Goal: Task Accomplishment & Management: Use online tool/utility

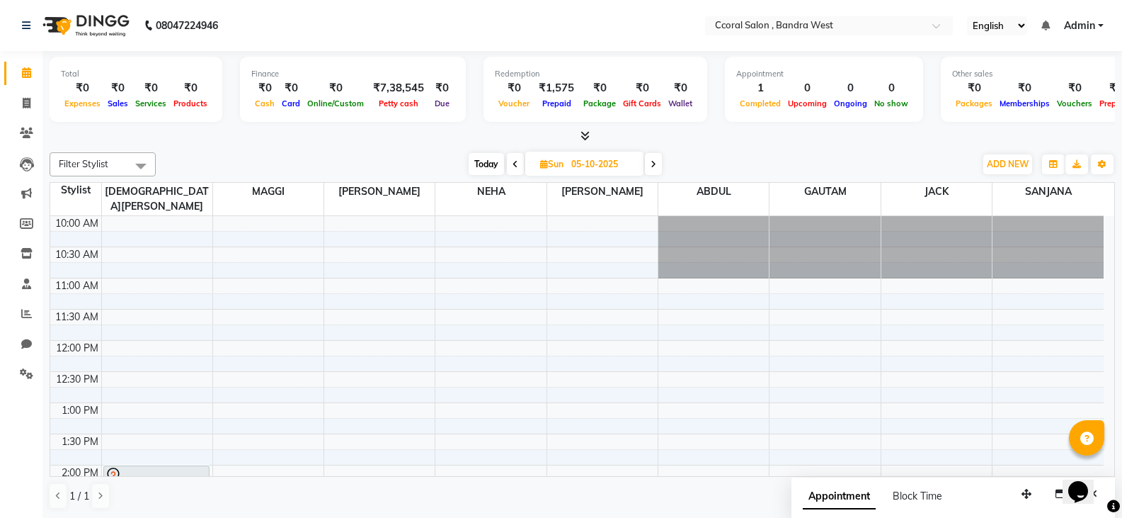
scroll to position [188, 0]
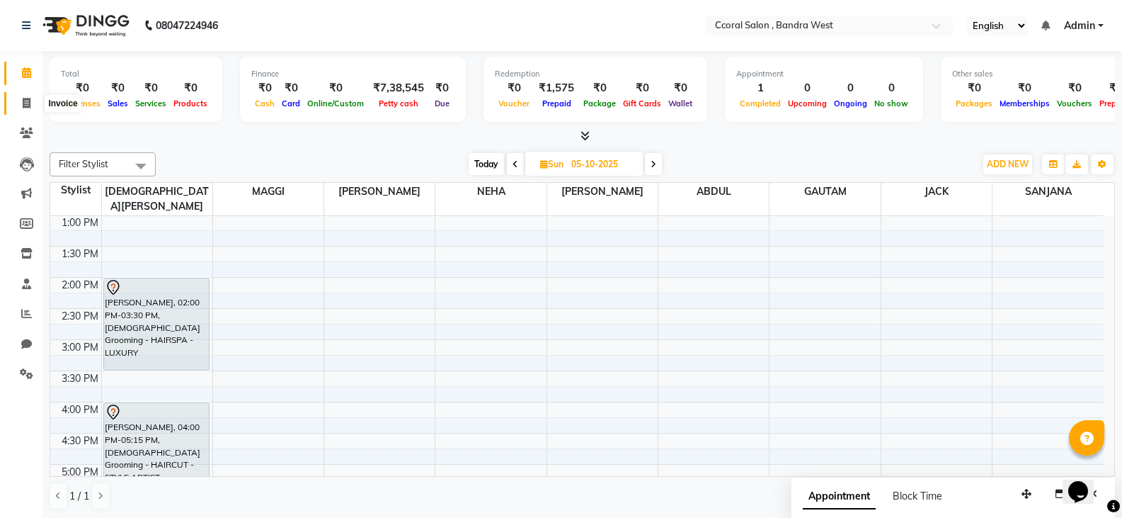
click at [25, 106] on icon at bounding box center [27, 103] width 8 height 11
select select "service"
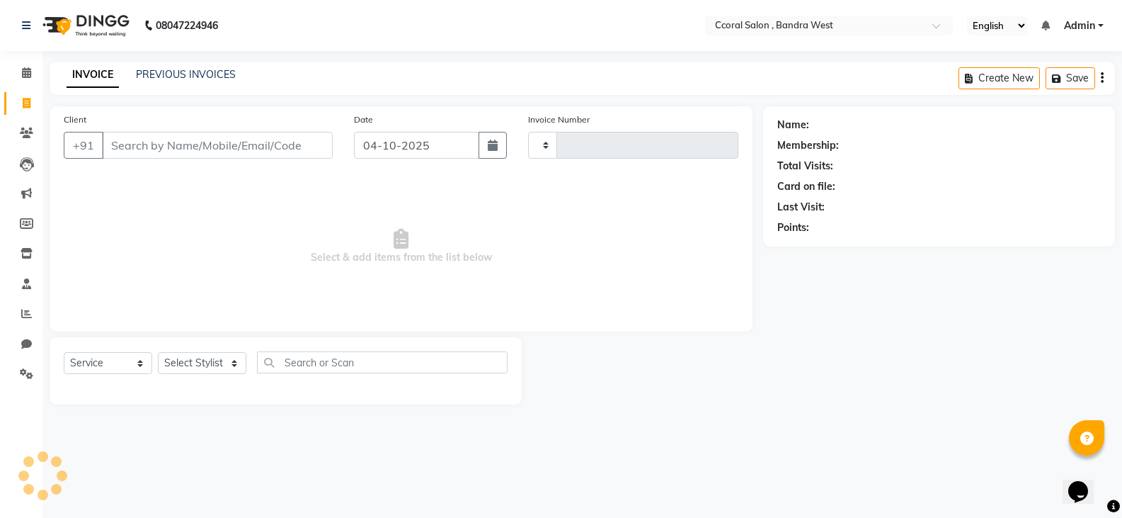
type input "0800"
select select "7966"
click at [210, 150] on input "Client" at bounding box center [219, 145] width 234 height 27
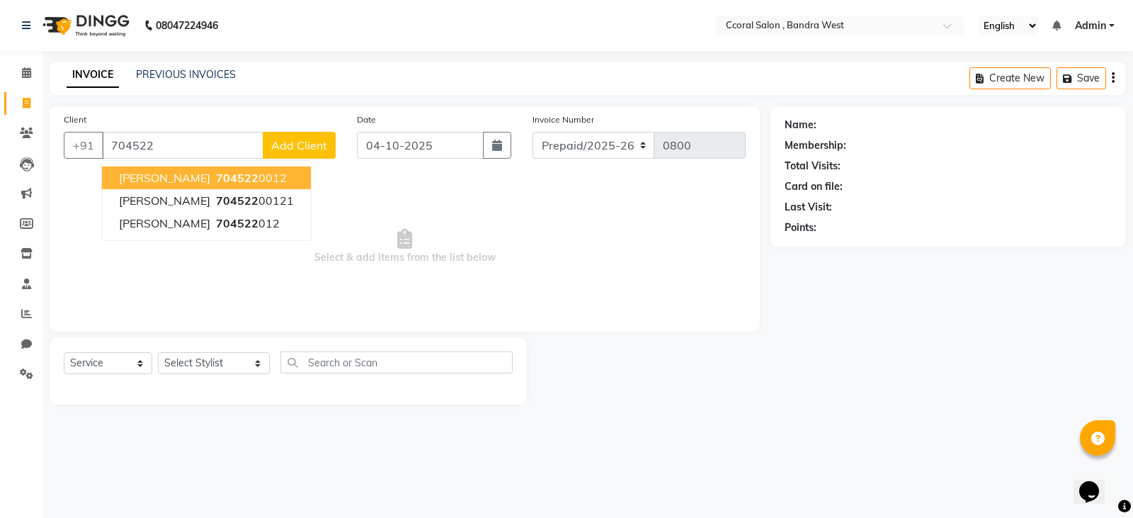
click at [239, 178] on ngb-highlight "704522 0012" at bounding box center [250, 178] width 74 height 14
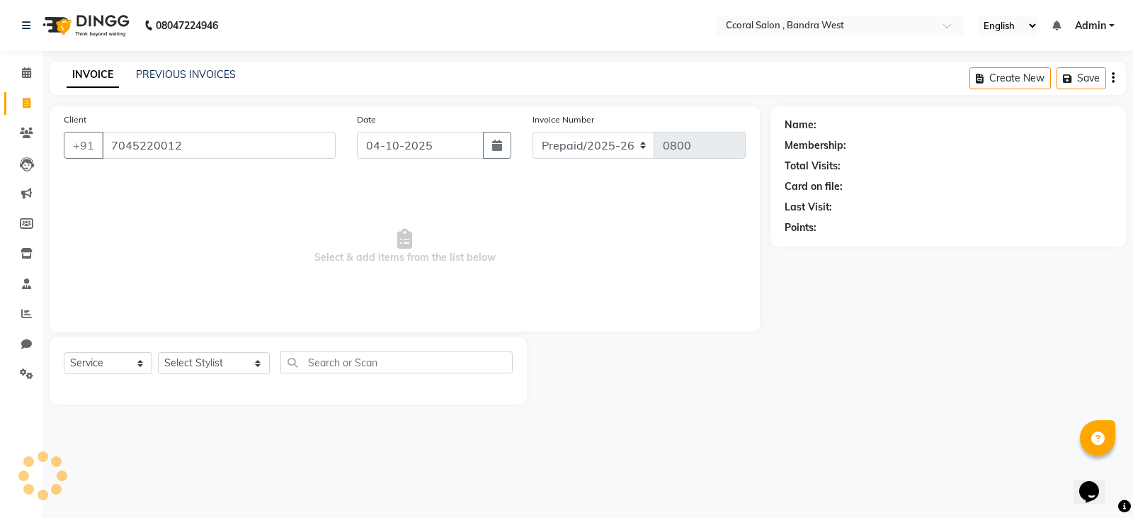
type input "7045220012"
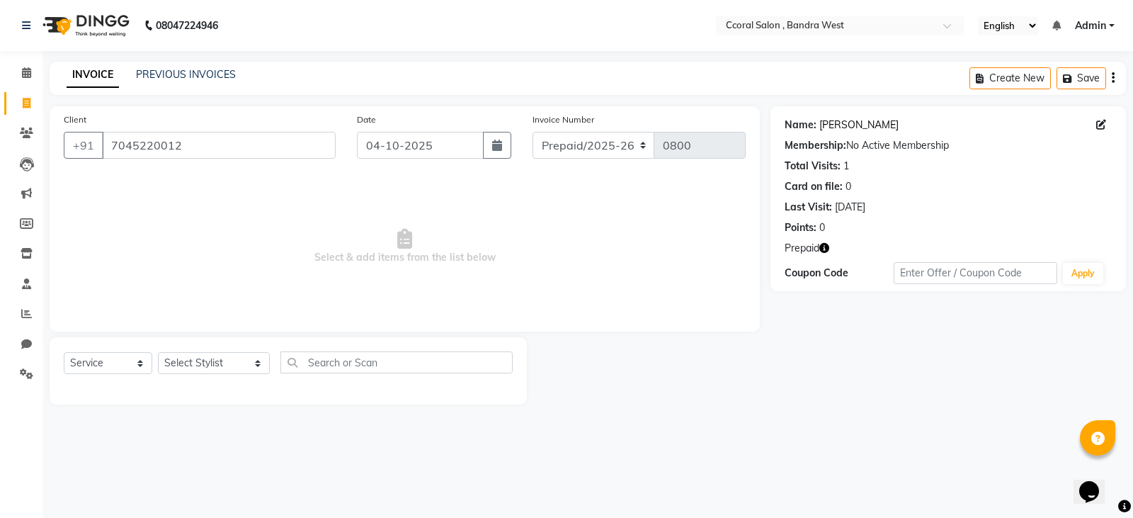
click at [841, 122] on link "Priya Patil" at bounding box center [858, 125] width 79 height 15
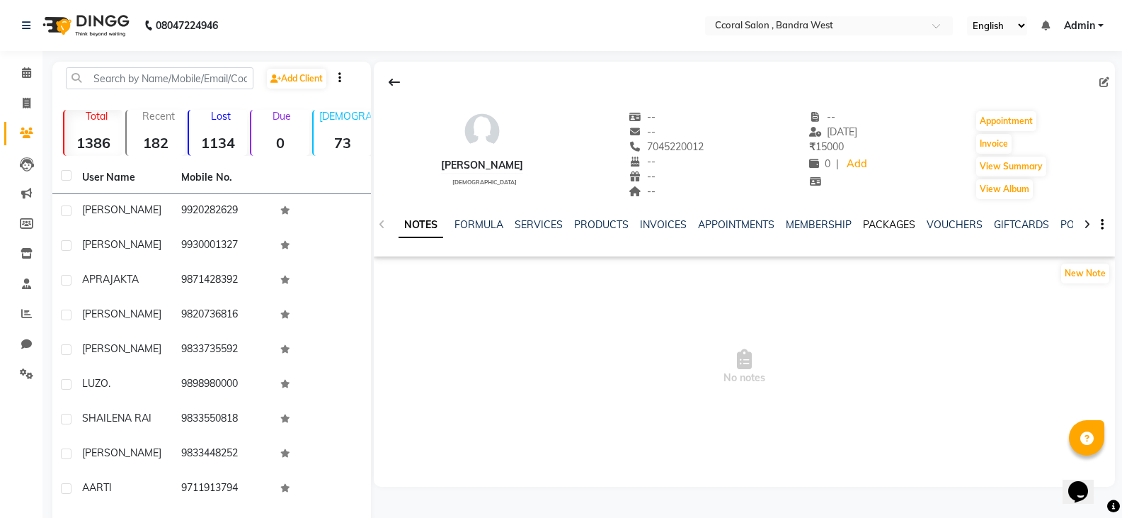
click at [897, 227] on link "PACKAGES" at bounding box center [889, 224] width 52 height 13
click at [899, 229] on link "VOUCHERS" at bounding box center [886, 224] width 56 height 13
